Goal: Task Accomplishment & Management: Manage account settings

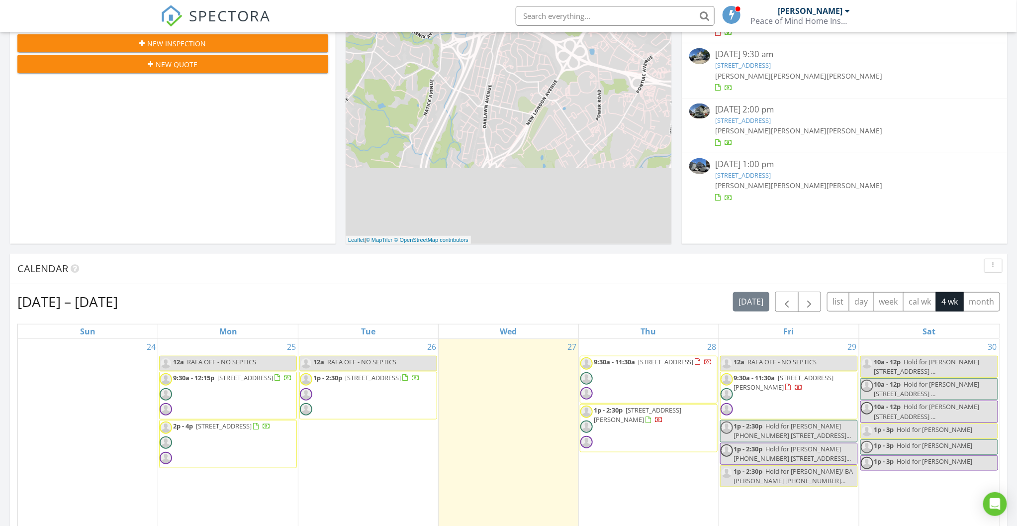
scroll to position [924, 1036]
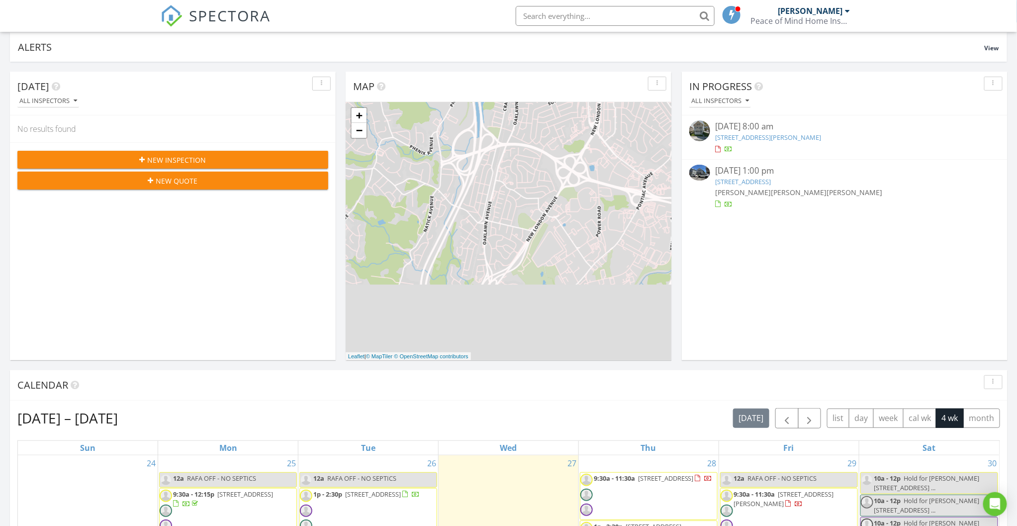
scroll to position [58, 0]
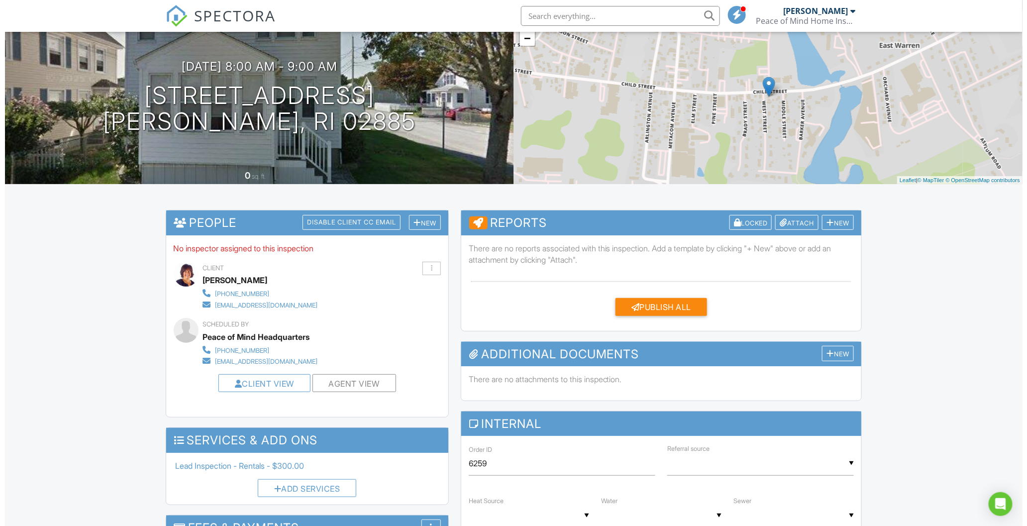
scroll to position [72, 0]
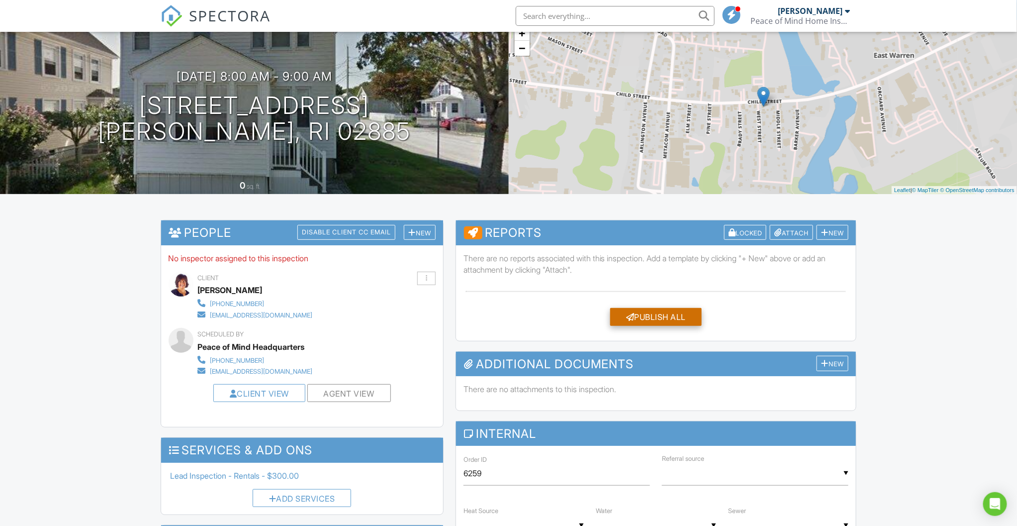
click at [669, 308] on div "Publish All" at bounding box center [656, 317] width 92 height 18
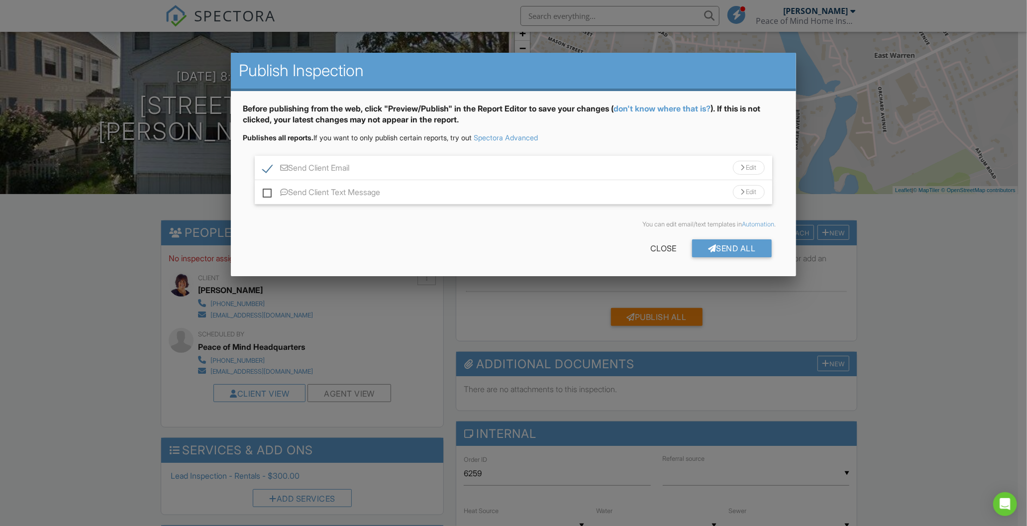
click at [347, 164] on label "Send Client Email" at bounding box center [306, 169] width 87 height 12
checkbox input "false"
click at [724, 256] on div "Send All" at bounding box center [732, 248] width 80 height 18
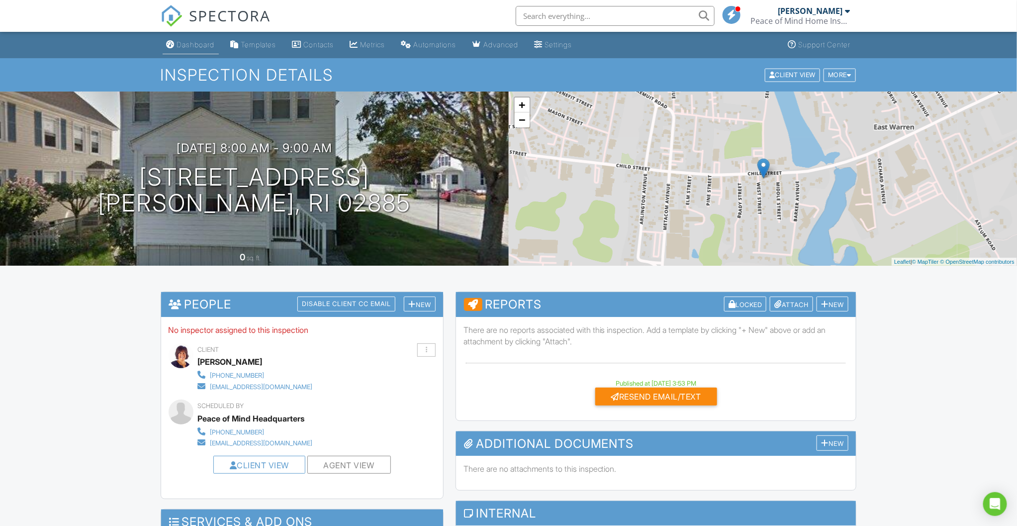
click at [186, 46] on div "Dashboard" at bounding box center [196, 44] width 38 height 8
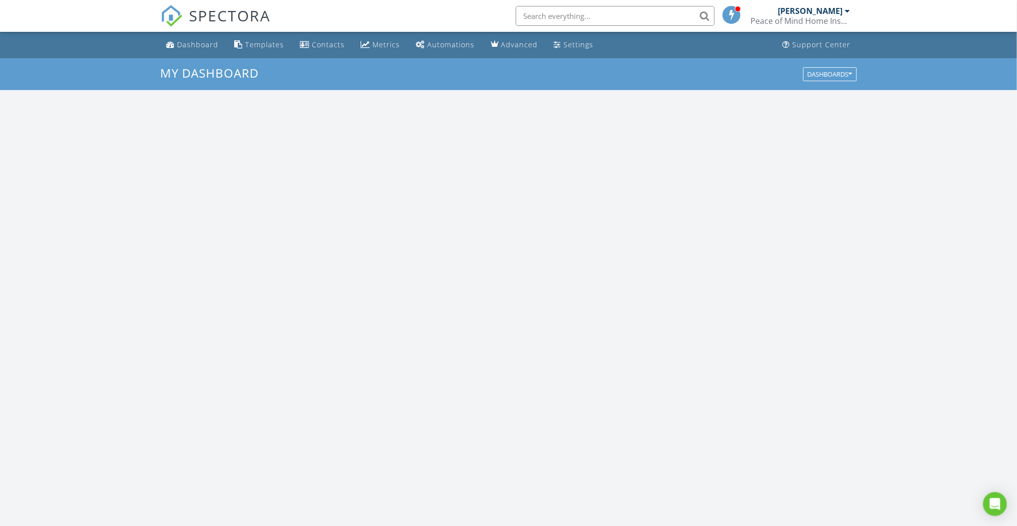
scroll to position [924, 1036]
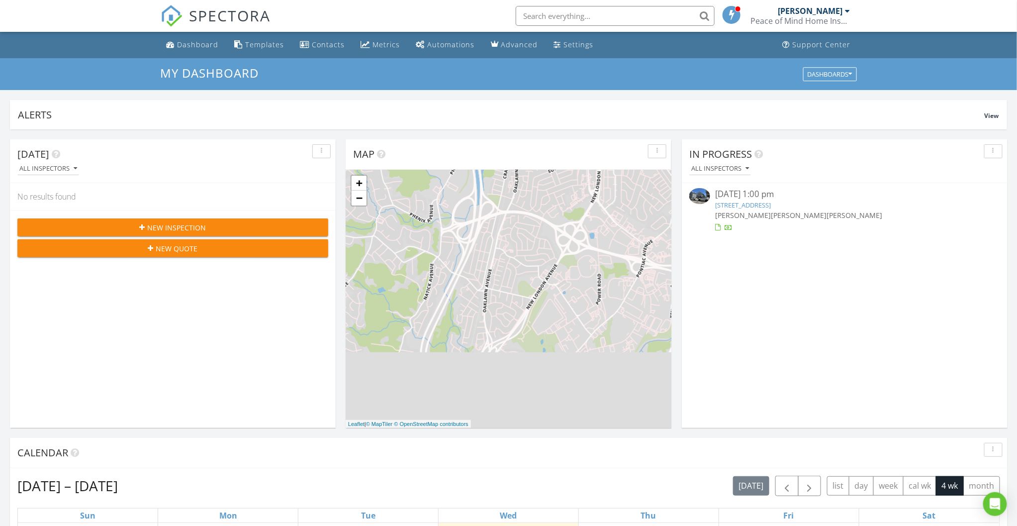
click at [331, 447] on div "Calendar" at bounding box center [501, 452] width 968 height 15
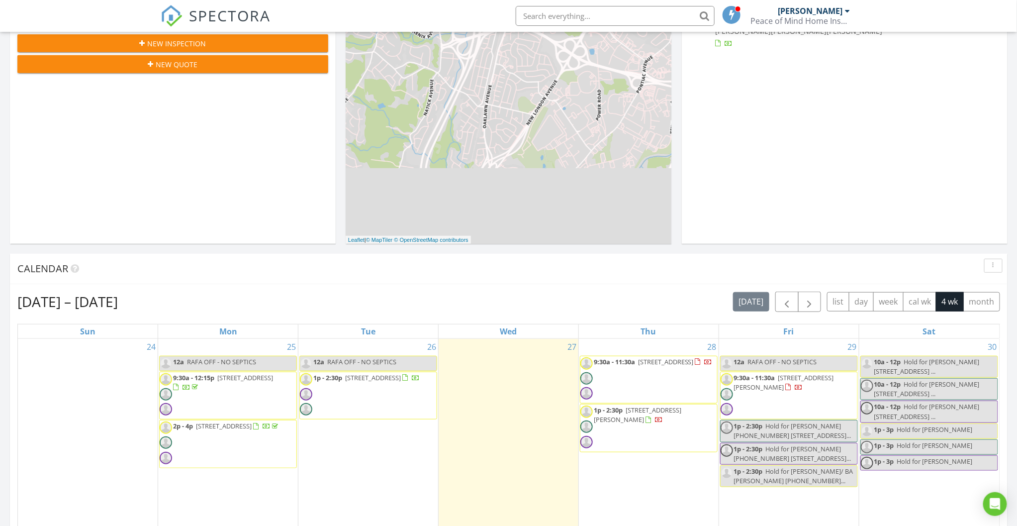
scroll to position [0, 0]
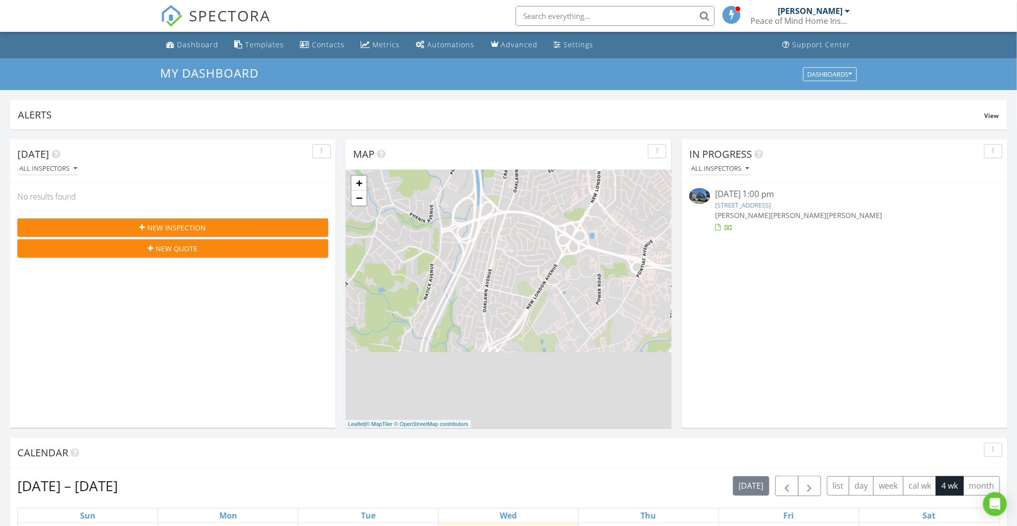
click at [816, 20] on div "Peace of Mind Home Inspections" at bounding box center [800, 21] width 99 height 10
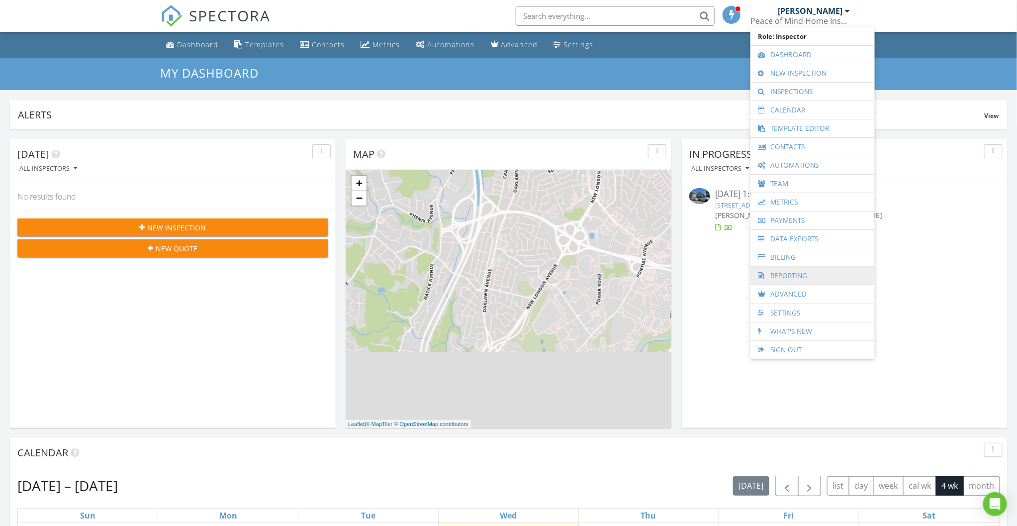
click at [782, 275] on link "Reporting" at bounding box center [812, 276] width 114 height 18
